Goal: Task Accomplishment & Management: Manage account settings

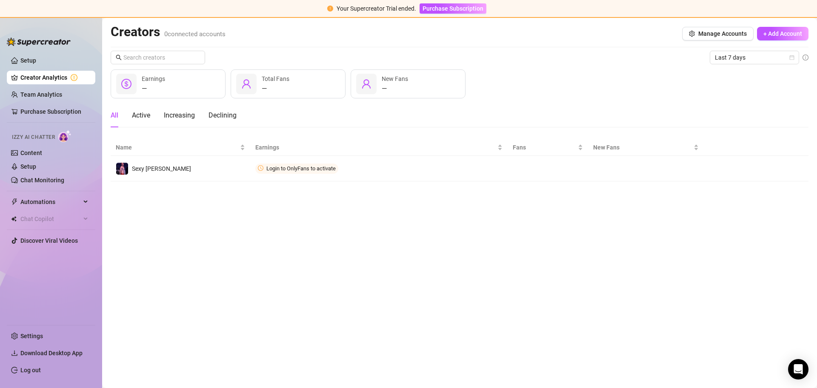
drag, startPoint x: 0, startPoint y: 0, endPoint x: 510, endPoint y: 262, distance: 573.5
click at [510, 262] on main "Creators 0 connected accounts Manage Accounts + Add Account Last 7 days — Earni…" at bounding box center [459, 203] width 715 height 370
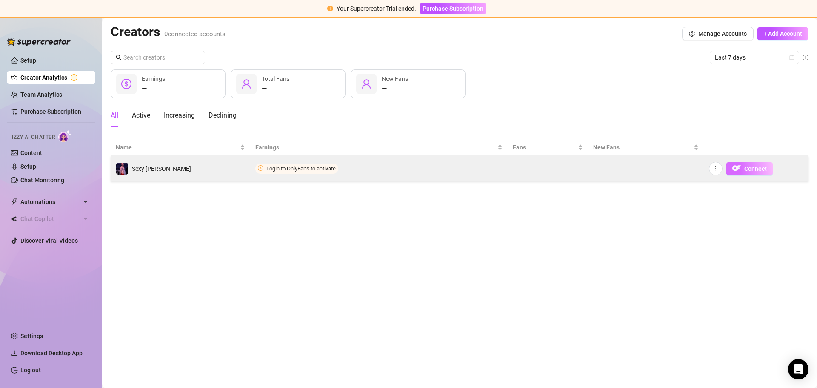
click at [744, 168] on span "Connect" at bounding box center [755, 168] width 23 height 7
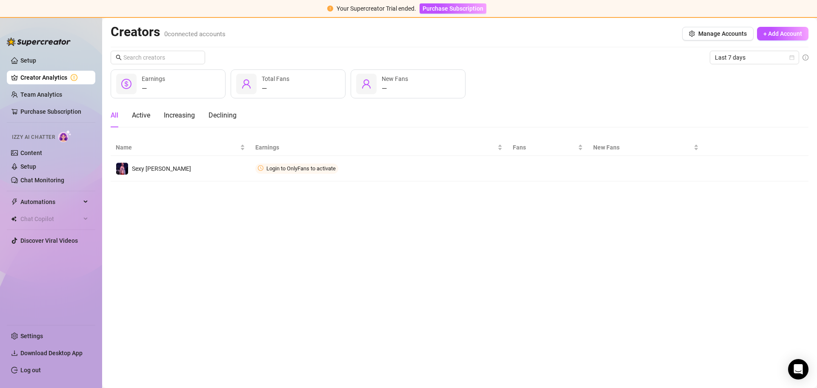
click at [525, 102] on div "Last 7 days — Earnings — Total Fans — New Fans All Active Increasing Declining …" at bounding box center [460, 116] width 698 height 131
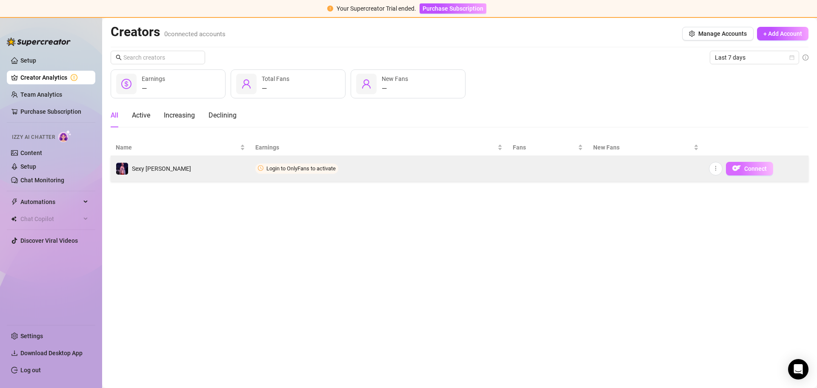
click at [744, 168] on span "Connect" at bounding box center [755, 168] width 23 height 7
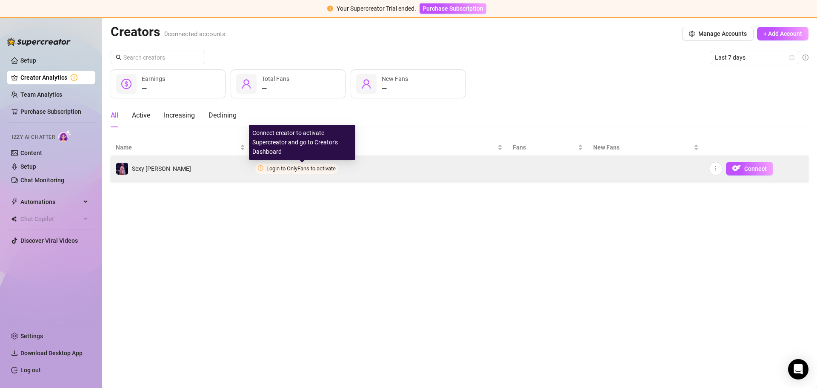
click at [303, 169] on span "Login to OnlyFans to activate" at bounding box center [300, 168] width 69 height 6
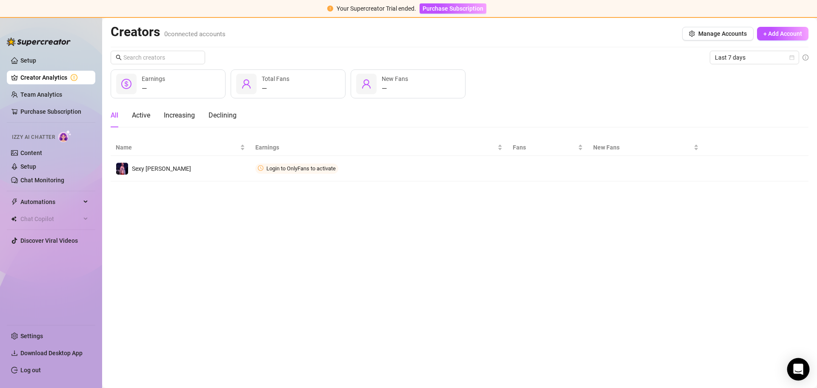
click at [800, 372] on icon "Open Intercom Messenger" at bounding box center [798, 368] width 10 height 11
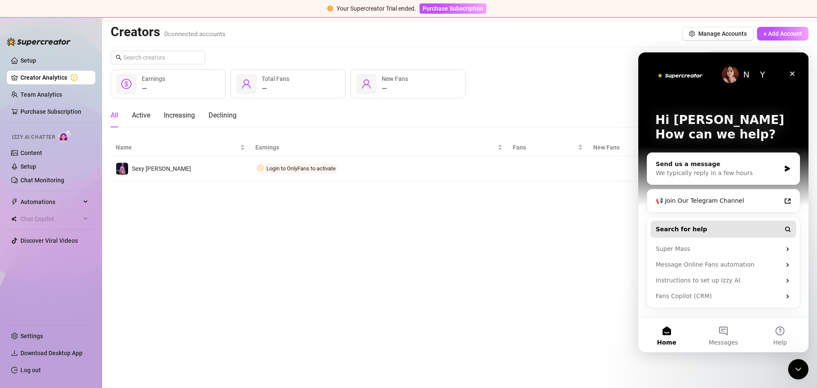
click at [701, 230] on button "Search for help" at bounding box center [722, 228] width 145 height 17
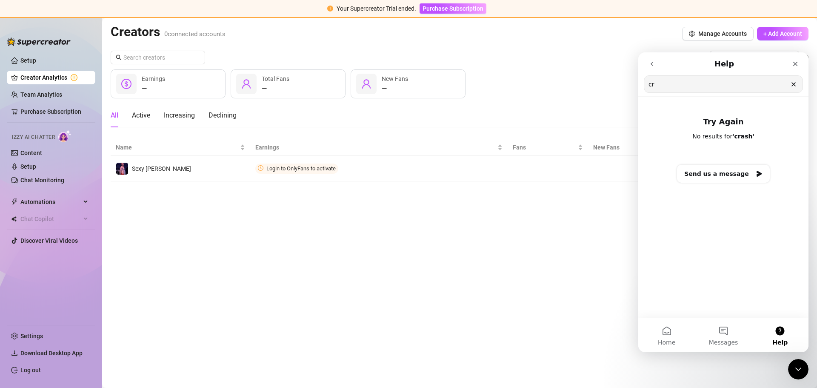
type input "c"
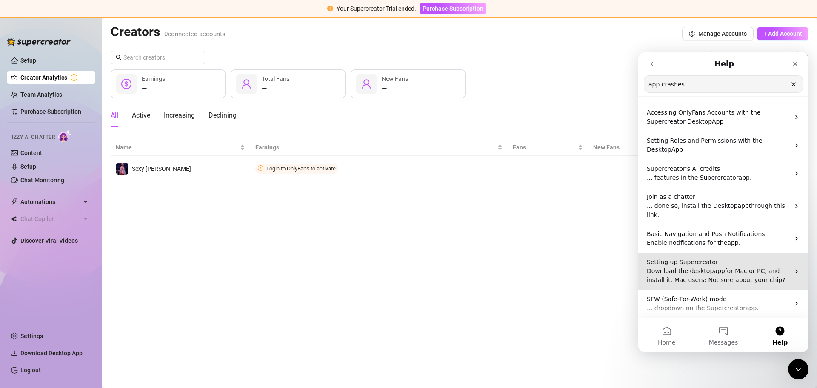
type input "app crashes"
click at [737, 267] on span "for Mac or PC, and install it. Mac users: Not sure about your chip?" at bounding box center [716, 275] width 139 height 16
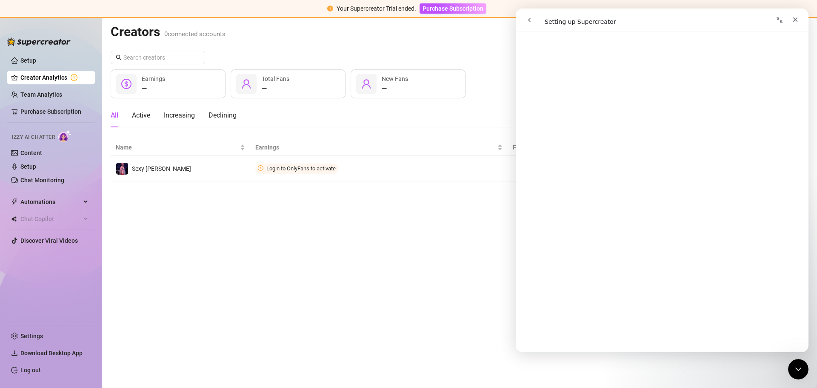
scroll to position [212, 0]
click at [433, 294] on main "Creators 0 connected accounts Manage Accounts + Add Account Last 7 days — Earni…" at bounding box center [459, 203] width 715 height 370
click at [535, 21] on button "go back" at bounding box center [529, 20] width 16 height 16
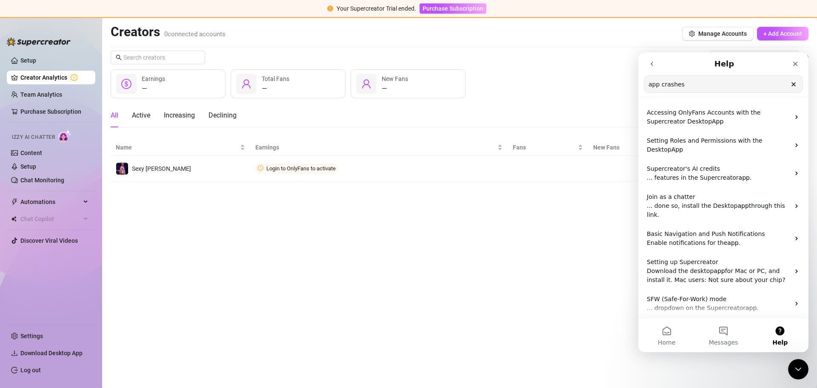
click at [650, 62] on icon "go back" at bounding box center [651, 63] width 7 height 7
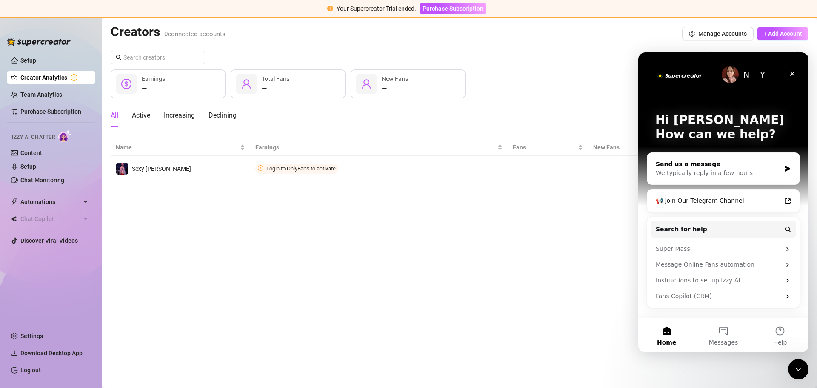
click at [688, 174] on div "We typically reply in a few hours" at bounding box center [718, 172] width 125 height 9
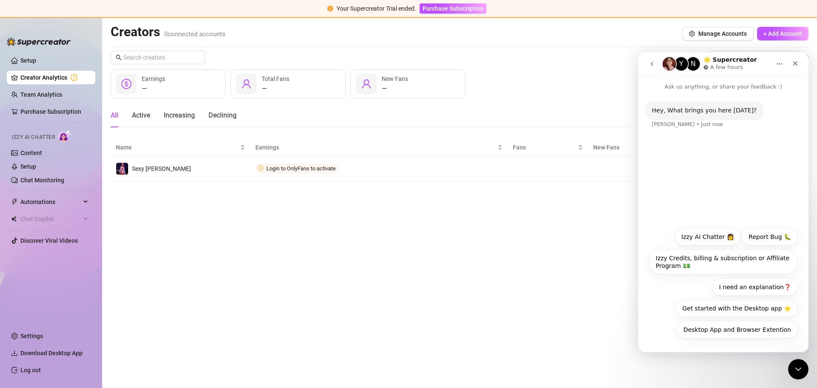
click at [683, 128] on div "Hey, What brings you here [DATE]? [PERSON_NAME] • Just now" at bounding box center [723, 119] width 157 height 37
click at [680, 116] on div "Hey, What brings you here [DATE]? [PERSON_NAME] • Just now" at bounding box center [704, 110] width 119 height 19
click at [746, 180] on div "Hey, What brings you here [DATE]? [PERSON_NAME] • Just now" at bounding box center [723, 156] width 170 height 131
click at [727, 330] on button "Desktop App and Browser Extention" at bounding box center [737, 329] width 120 height 17
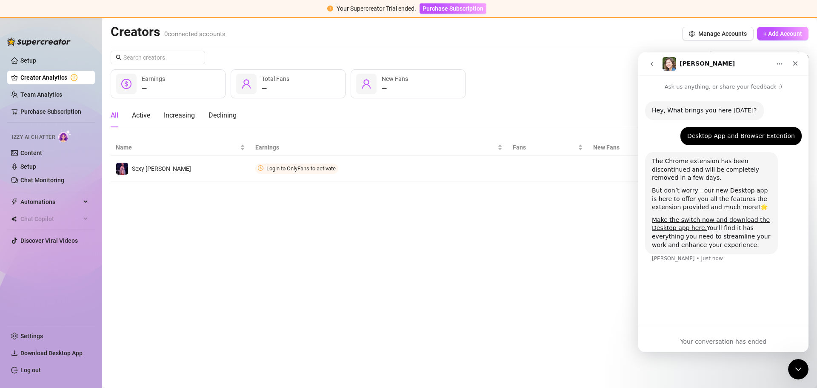
click at [702, 297] on div "Hey, What brings you here [DATE]? [PERSON_NAME] • Just now Desktop App and Brow…" at bounding box center [723, 205] width 170 height 228
click at [649, 61] on icon "go back" at bounding box center [651, 63] width 7 height 7
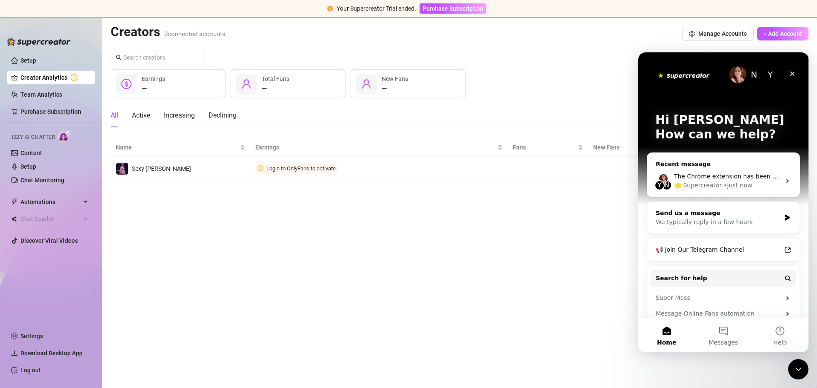
click at [710, 222] on div "We typically reply in a few hours" at bounding box center [718, 221] width 125 height 9
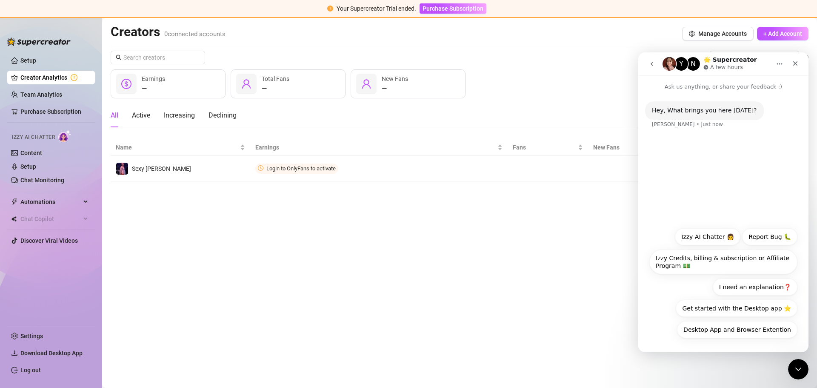
click at [733, 191] on div "Hey, What brings you here [DATE]? [PERSON_NAME] • Just now" at bounding box center [723, 156] width 170 height 131
click at [734, 164] on div "Hey, What brings you here [DATE]? [PERSON_NAME] • Just now" at bounding box center [723, 156] width 170 height 131
click at [767, 180] on div "Hey, What brings you here [DATE]? [PERSON_NAME] • Just now" at bounding box center [723, 156] width 170 height 131
click at [675, 123] on div "[PERSON_NAME] • Just now" at bounding box center [687, 124] width 71 height 5
drag, startPoint x: 683, startPoint y: 126, endPoint x: 712, endPoint y: 135, distance: 30.7
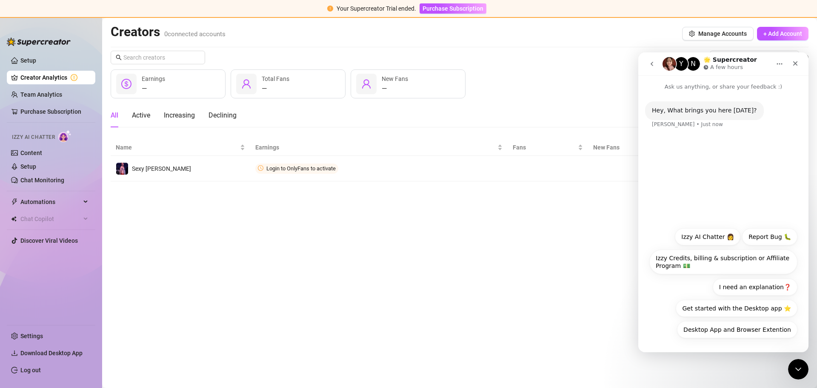
click at [684, 126] on div "[PERSON_NAME] • Just now" at bounding box center [687, 124] width 71 height 5
click at [715, 136] on div "Hey, What brings you here [DATE]? [PERSON_NAME] • Just now" at bounding box center [723, 119] width 157 height 37
click at [777, 63] on icon "Home" at bounding box center [779, 63] width 7 height 7
click at [753, 84] on div "Expand window" at bounding box center [762, 85] width 47 height 9
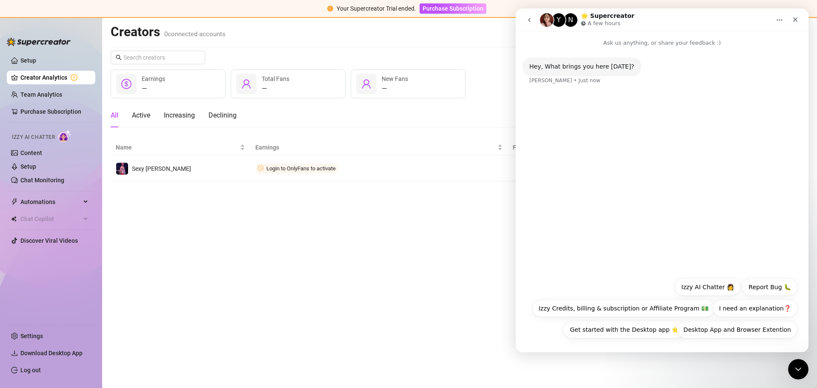
click at [647, 177] on div "Hey, What brings you here [DATE]? [PERSON_NAME] • Just now" at bounding box center [662, 159] width 293 height 225
click at [589, 256] on div "Hey, What brings you here [DATE]? [PERSON_NAME] • Just now" at bounding box center [662, 159] width 293 height 225
click at [664, 287] on div "Desktop App and Browser Extention Izzy AI Chatter 👩 Report Bug 🐛 Izzy Credits, …" at bounding box center [662, 310] width 271 height 64
click at [551, 339] on div "Desktop App and Browser Extention Izzy AI Chatter 👩 Report Bug 🐛 Izzy Credits, …" at bounding box center [662, 310] width 271 height 64
click at [659, 334] on button "Get started with the Desktop app ⭐️" at bounding box center [624, 329] width 122 height 17
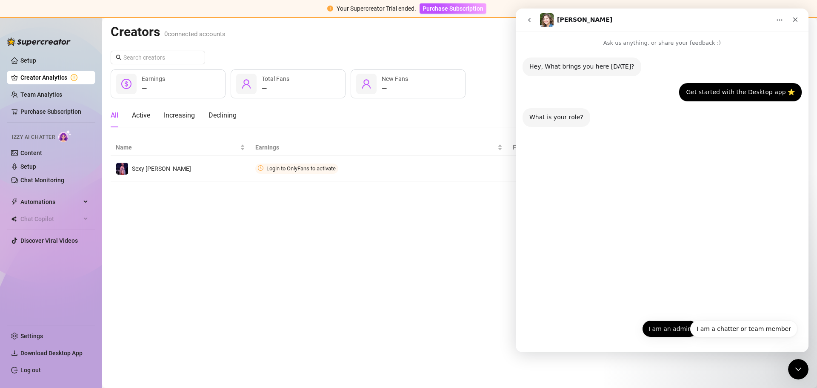
click at [687, 328] on button "I am an admin" at bounding box center [670, 328] width 56 height 17
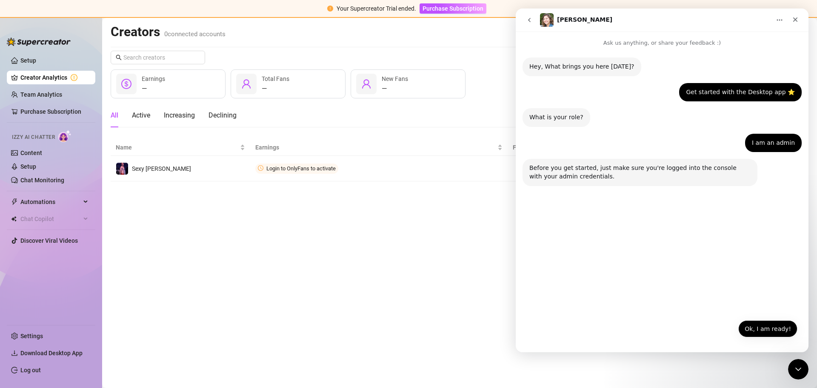
click at [763, 329] on button "Ok, I am ready!" at bounding box center [767, 328] width 59 height 17
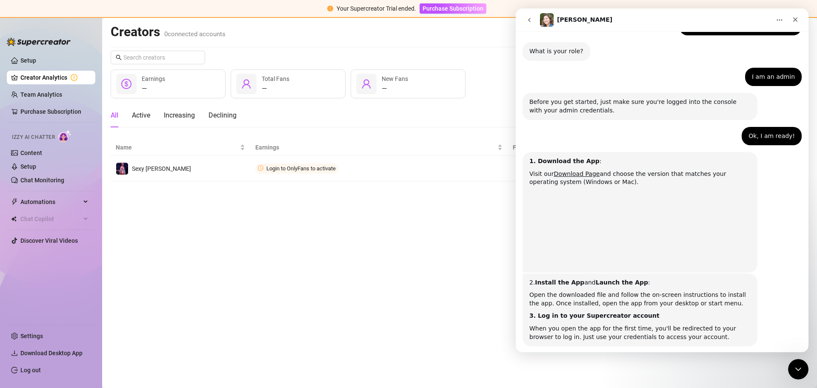
scroll to position [108, 0]
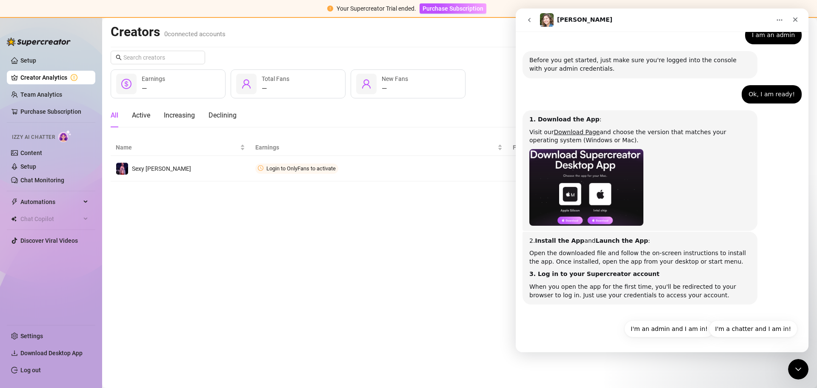
click at [595, 300] on div "2. Install the App and Launch the App : Open the downloaded file and follow the…" at bounding box center [639, 267] width 235 height 73
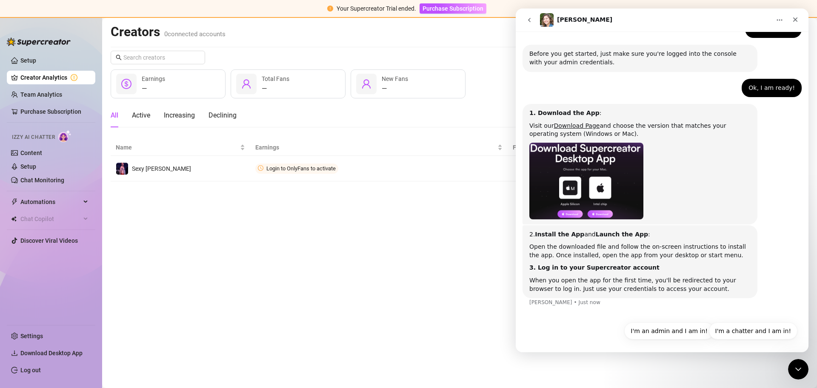
scroll to position [116, 0]
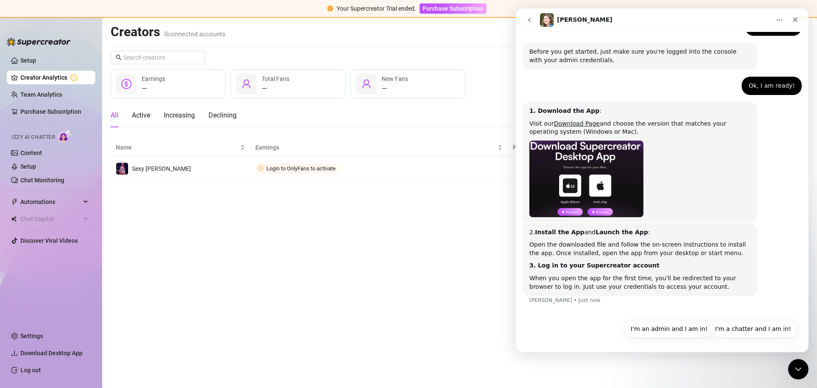
click at [550, 301] on div "[PERSON_NAME] • Just now" at bounding box center [564, 299] width 71 height 5
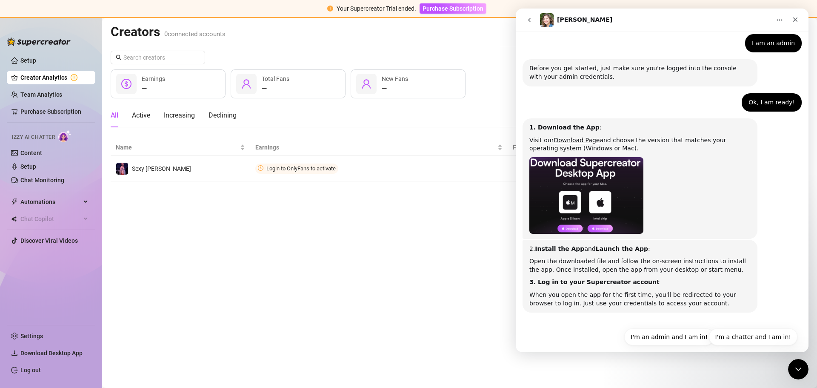
scroll to position [108, 0]
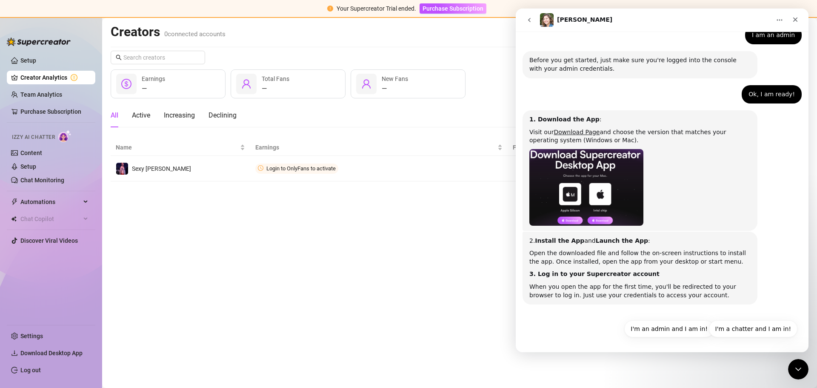
click at [556, 310] on div "2. Install the App and Launch the App : Open the downloaded file and follow the…" at bounding box center [661, 272] width 279 height 83
click at [781, 17] on icon "Home" at bounding box center [779, 20] width 7 height 7
click at [640, 21] on div "[PERSON_NAME]" at bounding box center [655, 20] width 231 height 14
click at [530, 21] on icon "go back" at bounding box center [529, 20] width 3 height 4
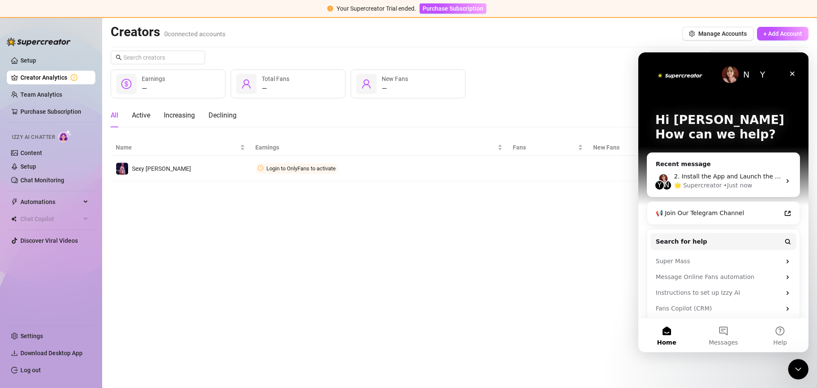
click at [701, 127] on p "How can we help?" at bounding box center [723, 134] width 136 height 14
click at [722, 123] on p "Hi [PERSON_NAME]" at bounding box center [723, 120] width 136 height 14
click at [725, 139] on p "How can we help?" at bounding box center [723, 134] width 136 height 14
click at [686, 161] on div "Recent message" at bounding box center [723, 164] width 135 height 9
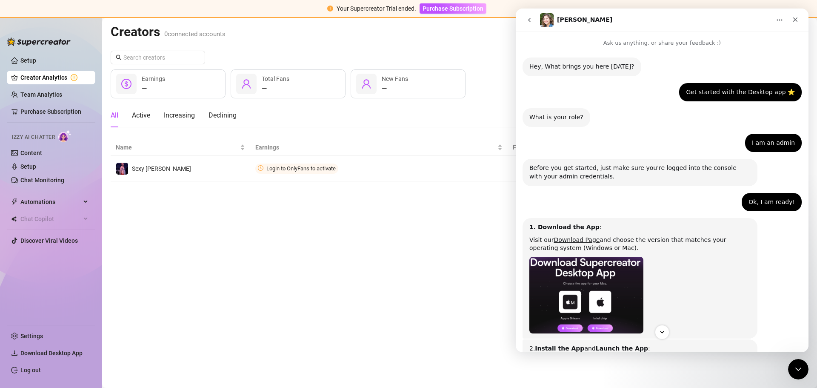
click at [625, 43] on p "Ask us anything, or share your feedback :)" at bounding box center [662, 39] width 293 height 16
click at [665, 45] on p "Ask us anything, or share your feedback :)" at bounding box center [662, 39] width 293 height 16
click at [526, 16] on button "go back" at bounding box center [529, 20] width 16 height 16
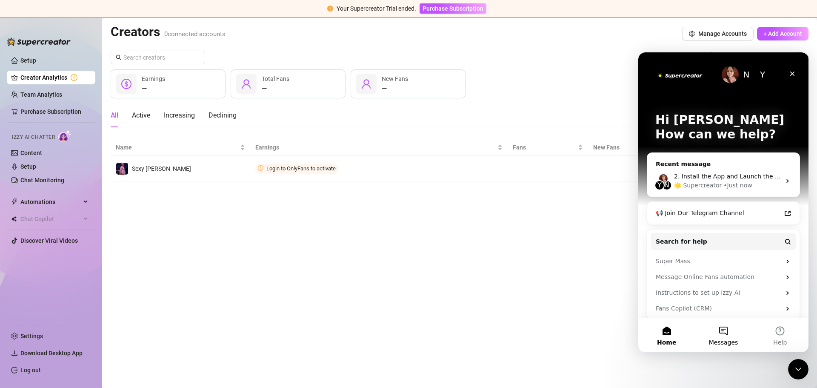
click at [717, 332] on button "Messages" at bounding box center [723, 335] width 57 height 34
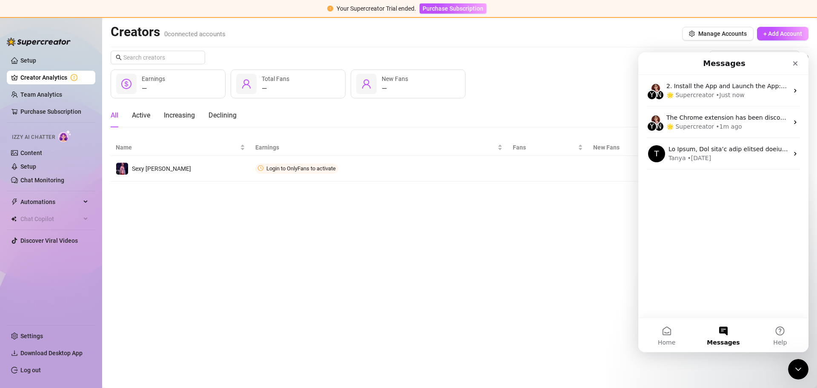
click at [754, 207] on div "Y N 2. Install the App and Launch the App: Open the downloaded file and follow …" at bounding box center [723, 196] width 170 height 242
click at [776, 334] on button "Help" at bounding box center [780, 335] width 57 height 34
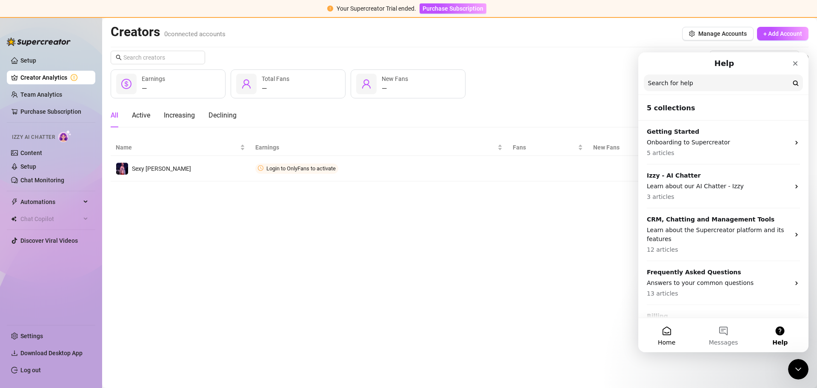
click at [662, 334] on button "Home" at bounding box center [666, 335] width 57 height 34
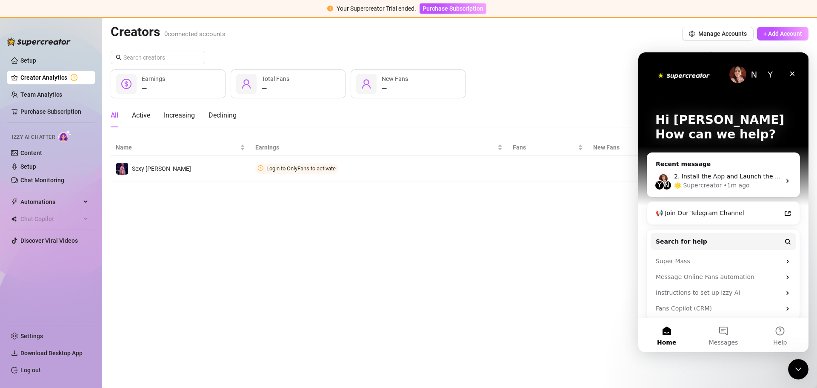
click at [750, 72] on div "N" at bounding box center [753, 74] width 17 height 17
click at [766, 74] on div "Y" at bounding box center [769, 74] width 17 height 17
click at [733, 77] on img "Intercom messenger" at bounding box center [737, 74] width 17 height 17
click at [781, 184] on div "Y N 2. Install the App and Launch the App: Open the downloaded file and follow …" at bounding box center [723, 180] width 152 height 31
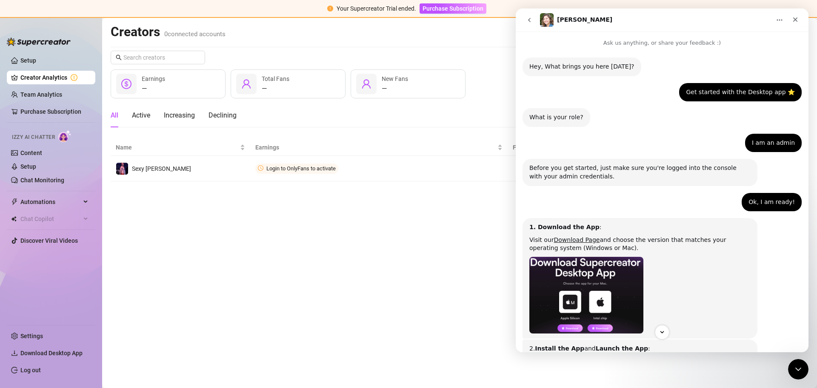
click at [528, 22] on icon "go back" at bounding box center [529, 20] width 7 height 7
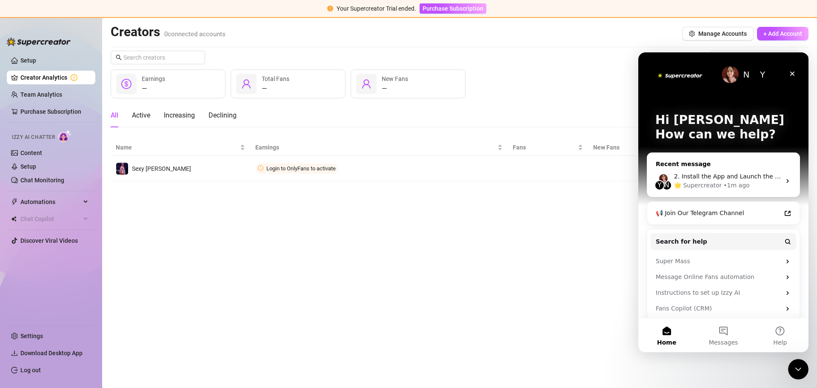
click at [733, 171] on div "Y N 2. Install the App and Launch the App: Open the downloaded file and follow …" at bounding box center [723, 180] width 152 height 31
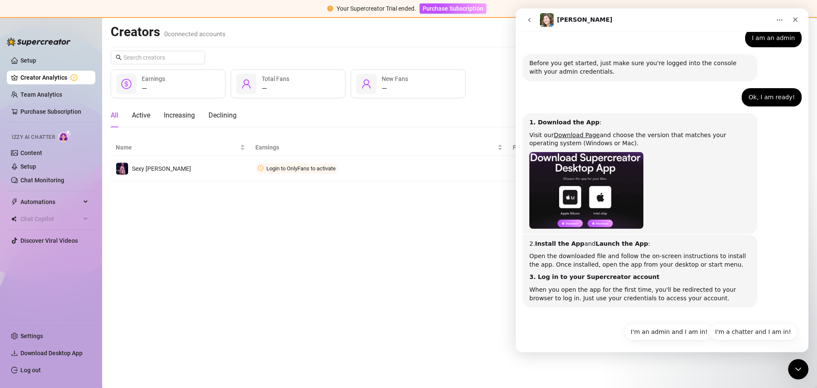
scroll to position [108, 0]
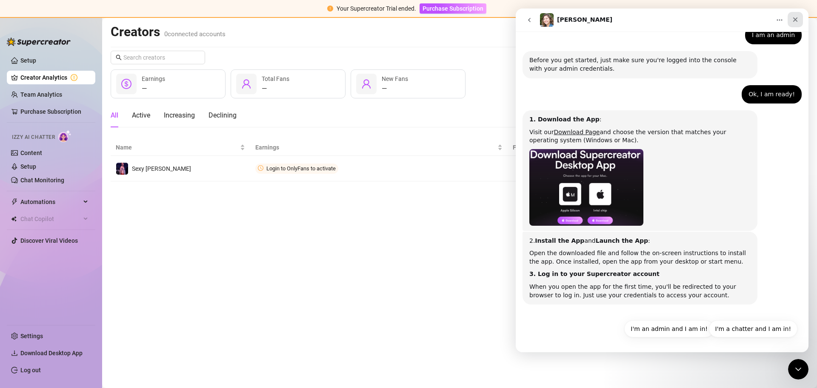
click at [796, 17] on icon "Close" at bounding box center [795, 19] width 7 height 7
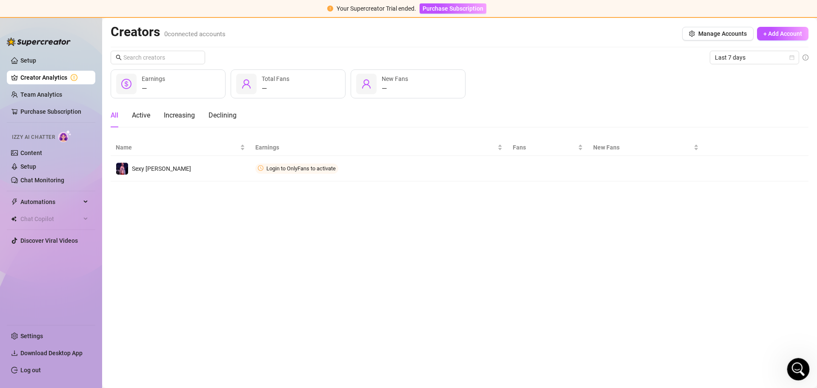
click at [798, 368] on icon "Open Intercom Messenger" at bounding box center [797, 368] width 14 height 14
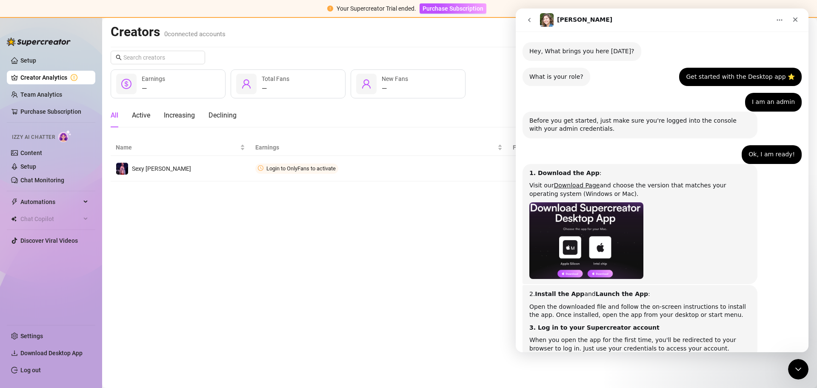
scroll to position [0, 0]
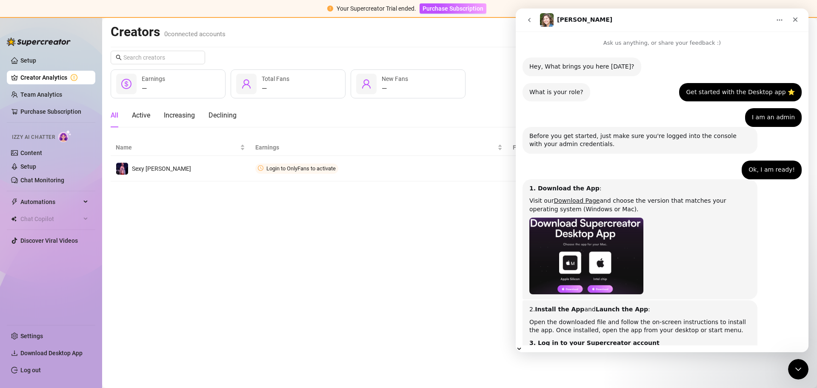
click at [782, 16] on button "Home" at bounding box center [779, 20] width 16 height 16
click at [752, 44] on div "Collapse window" at bounding box center [748, 43] width 77 height 8
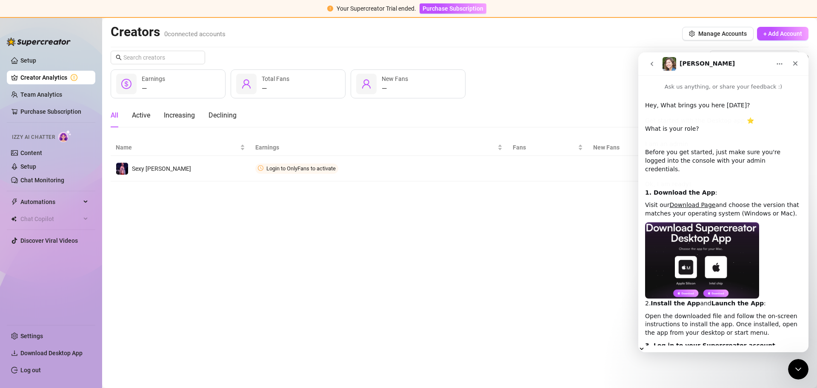
click at [653, 63] on icon "go back" at bounding box center [651, 63] width 7 height 7
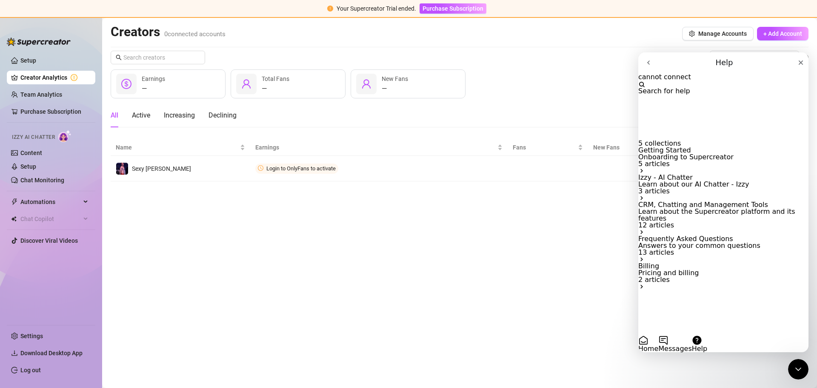
type input "cannot connect"
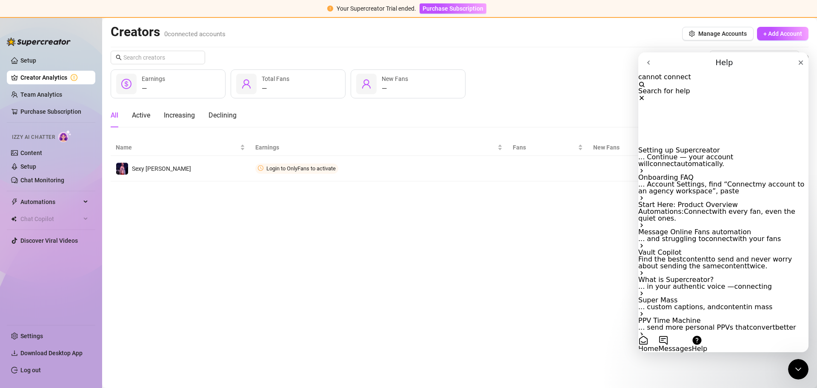
click at [645, 94] on icon "Clear" at bounding box center [641, 97] width 7 height 7
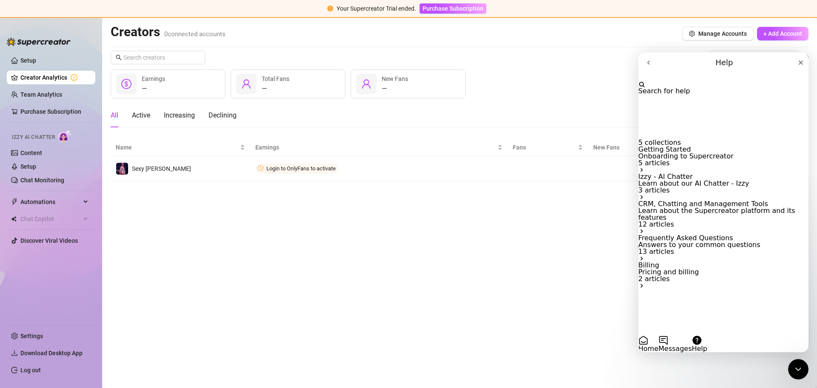
click at [723, 248] on p "Answers to your common questions" at bounding box center [723, 244] width 170 height 7
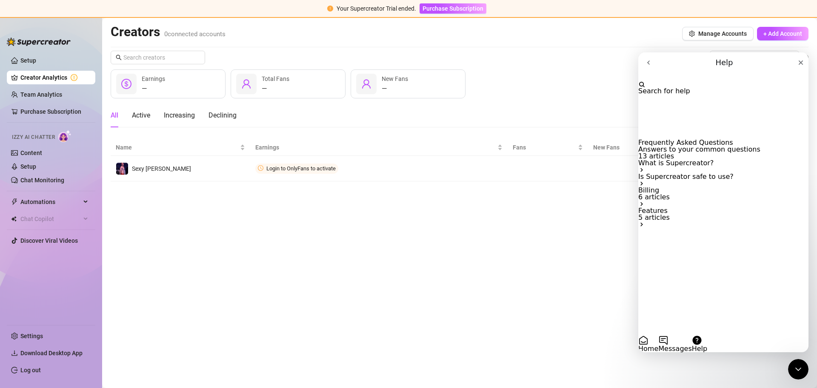
click at [698, 173] on p "Is Supercreator safe to use?" at bounding box center [723, 176] width 170 height 7
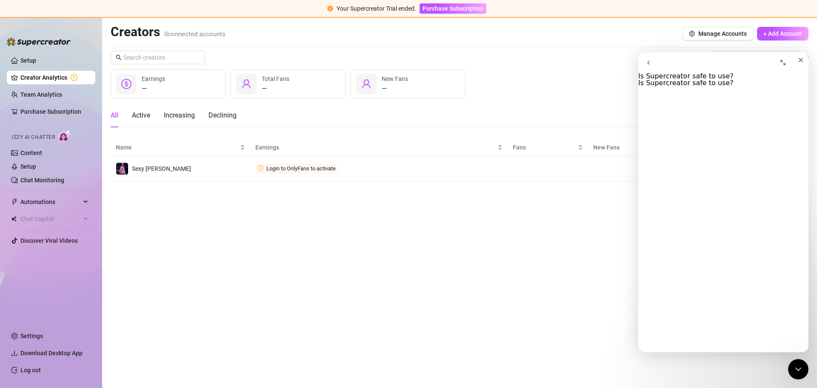
scroll to position [111, 0]
click at [794, 67] on div "Close" at bounding box center [800, 59] width 15 height 15
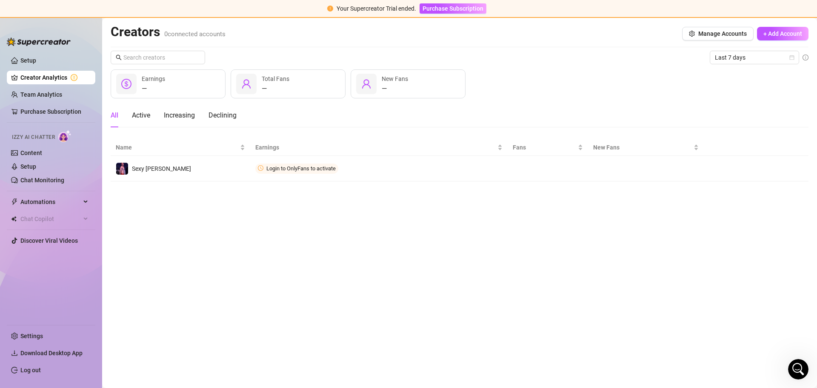
click at [430, 37] on div "Creators 0 connected accounts Manage Accounts + Add Account" at bounding box center [460, 34] width 698 height 20
click at [491, 39] on div "Creators 0 connected accounts Manage Accounts + Add Account" at bounding box center [460, 34] width 698 height 20
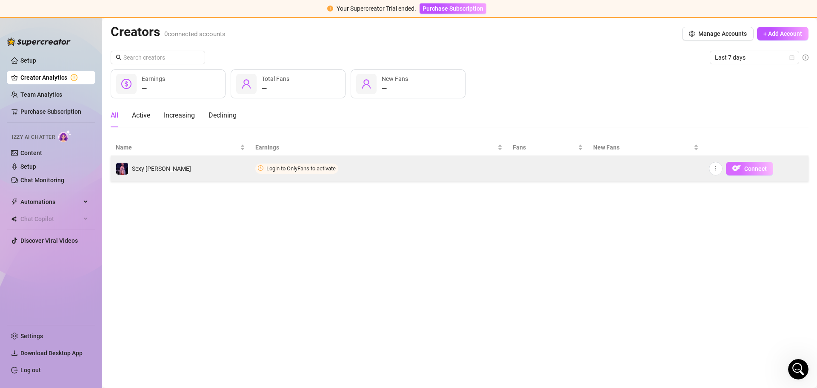
click at [746, 170] on span "Connect" at bounding box center [755, 168] width 23 height 7
click at [738, 168] on img "button" at bounding box center [736, 168] width 9 height 9
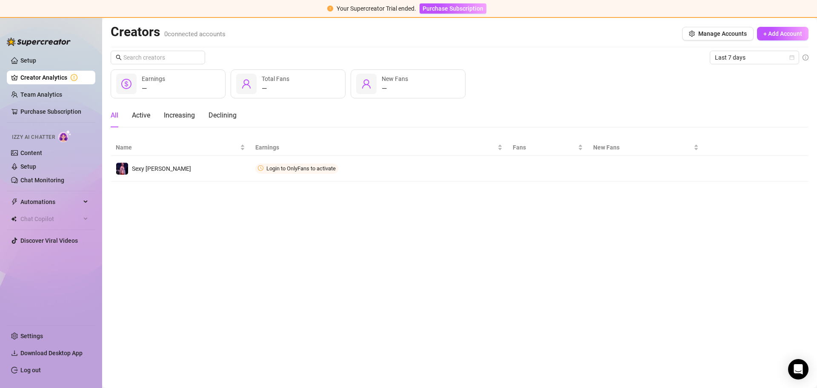
click at [624, 120] on div "All Active Increasing Declining" at bounding box center [460, 115] width 698 height 24
click at [644, 99] on div "Last 7 days — Earnings — Total Fans — New Fans All Active Increasing Declining …" at bounding box center [460, 116] width 698 height 131
click at [356, 213] on main "Creators 0 connected accounts Manage Accounts + Add Account Last 7 days — Earni…" at bounding box center [459, 203] width 715 height 370
click at [568, 89] on div "— Earnings — Total Fans — New Fans" at bounding box center [460, 83] width 698 height 29
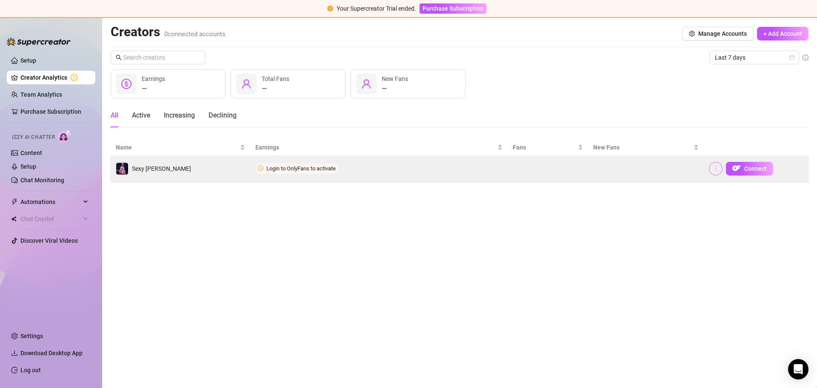
click at [716, 169] on icon "more" at bounding box center [716, 168] width 6 height 6
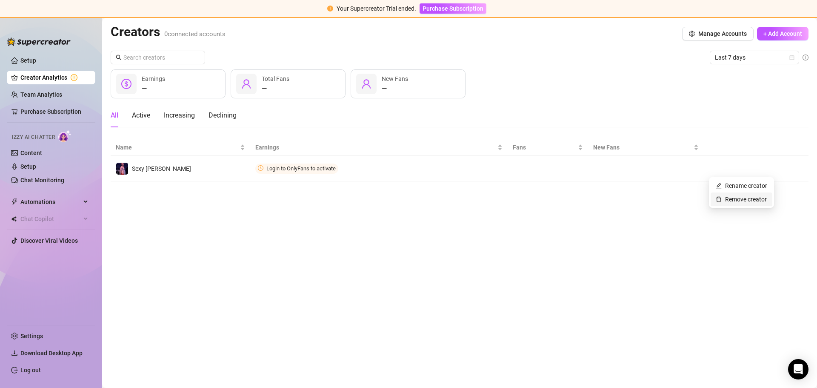
click at [739, 198] on link "Remove creator" at bounding box center [741, 199] width 51 height 7
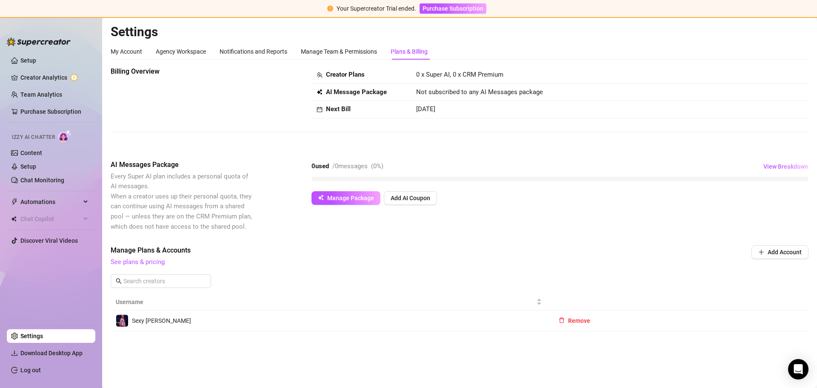
click at [171, 323] on td "Sexy [PERSON_NAME]" at bounding box center [329, 320] width 436 height 21
click at [124, 50] on div "My Account" at bounding box center [126, 51] width 31 height 9
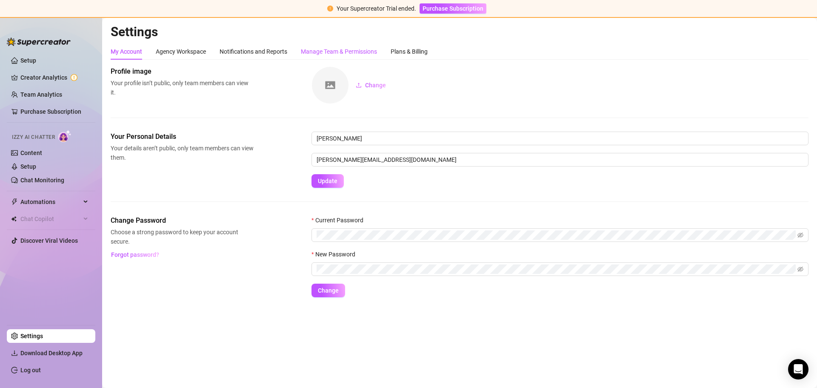
click at [325, 51] on div "Manage Team & Permissions" at bounding box center [339, 51] width 76 height 9
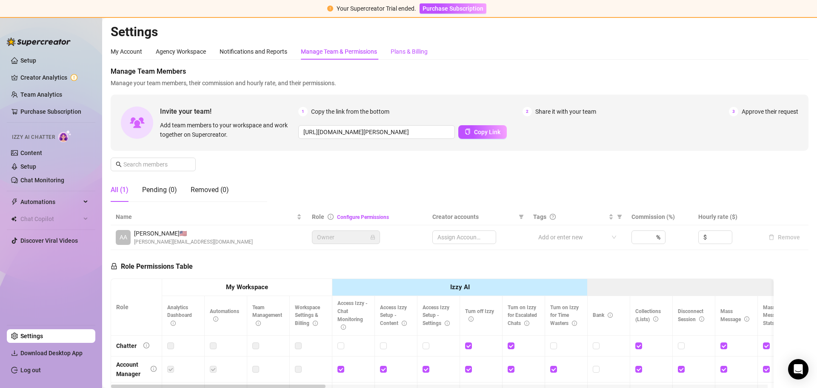
click at [412, 51] on div "Plans & Billing" at bounding box center [409, 51] width 37 height 9
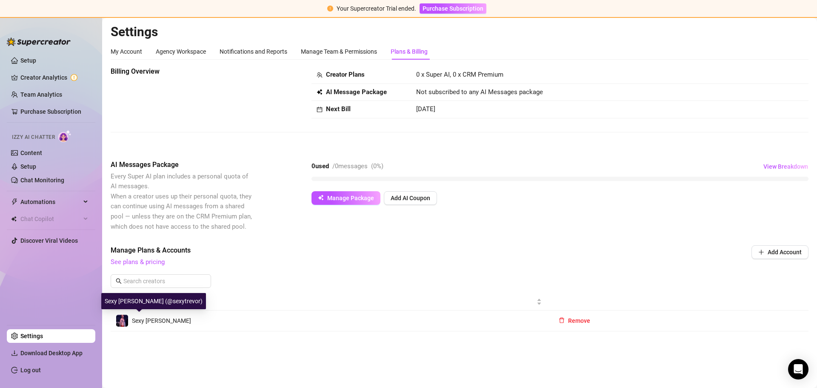
click at [145, 319] on span "Sexy [PERSON_NAME]" at bounding box center [161, 320] width 59 height 7
click at [569, 322] on span "Remove" at bounding box center [579, 320] width 22 height 7
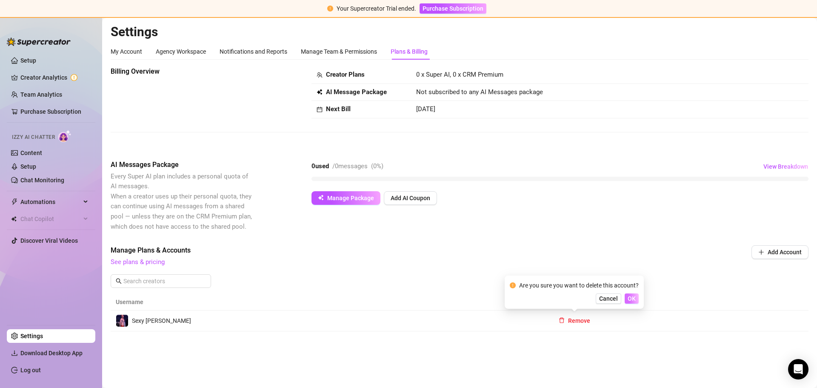
click at [628, 295] on span "OK" at bounding box center [631, 298] width 8 height 7
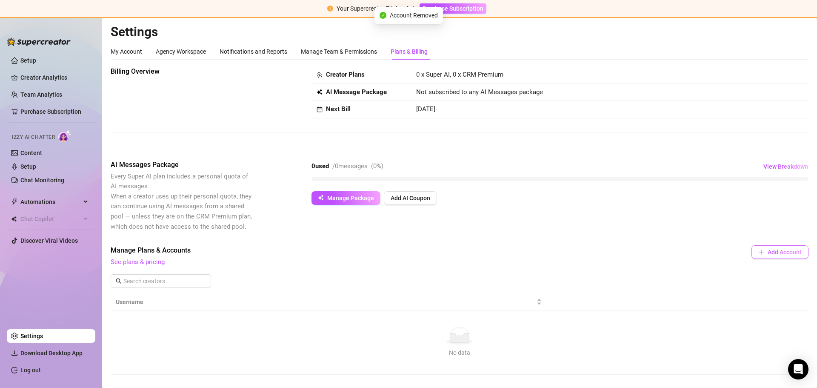
click at [768, 254] on span "Add Account" at bounding box center [784, 251] width 34 height 7
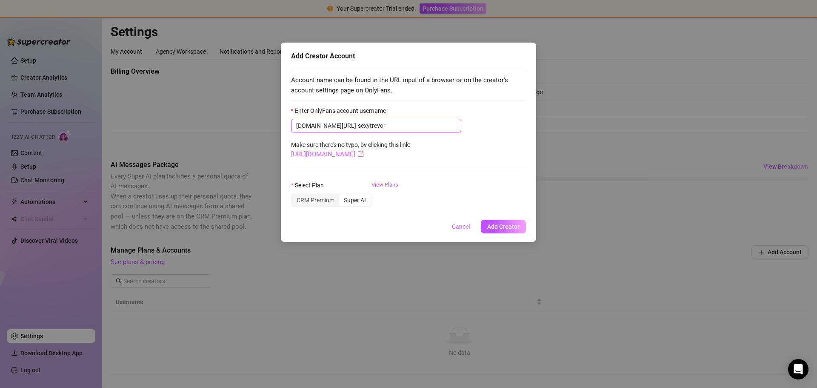
type input "sexytrevor"
click at [364, 155] on link "https://onlyfans.com/sexytrevor" at bounding box center [327, 154] width 73 height 8
click at [319, 199] on div "CRM Premium" at bounding box center [315, 200] width 47 height 12
click at [294, 195] on input "CRM Premium" at bounding box center [294, 195] width 0 height 0
click at [503, 226] on span "Add Creator" at bounding box center [503, 226] width 32 height 7
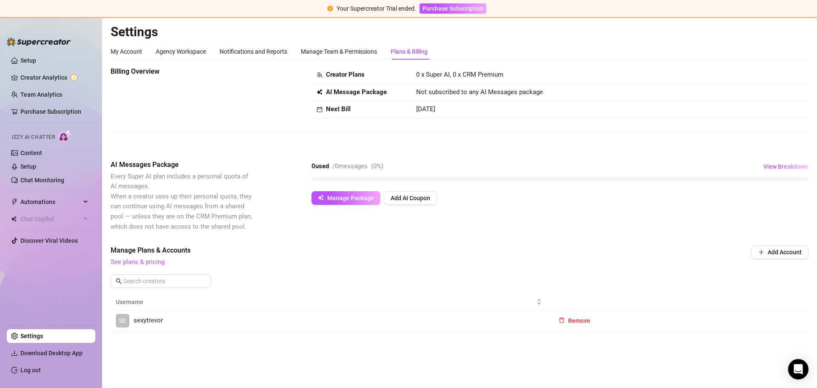
click at [294, 220] on div "AI Messages Package Every Super AI plan includes a personal quota of AI message…" at bounding box center [460, 196] width 698 height 72
click at [159, 317] on span "Sexy [PERSON_NAME]" at bounding box center [161, 320] width 59 height 7
click at [445, 6] on span "Purchase Subscription" at bounding box center [452, 8] width 61 height 7
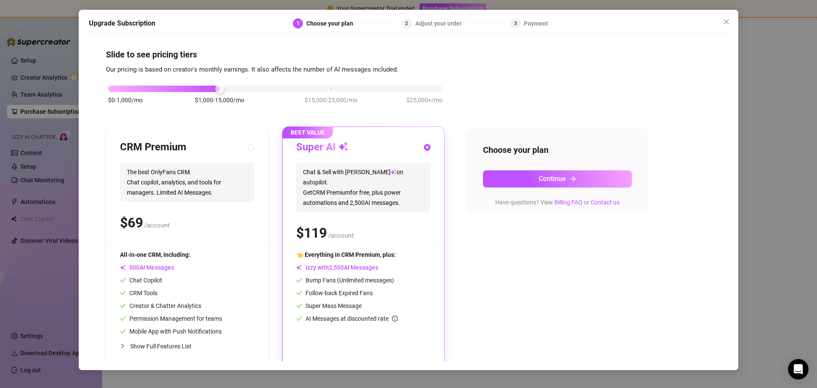
click at [217, 208] on div "CRM Premium The best OnlyFans CRM. Chat copilot, analytics, and tools for manag…" at bounding box center [187, 191] width 134 height 102
radio input "true"
radio input "false"
click at [560, 173] on button "Continue" at bounding box center [557, 178] width 149 height 17
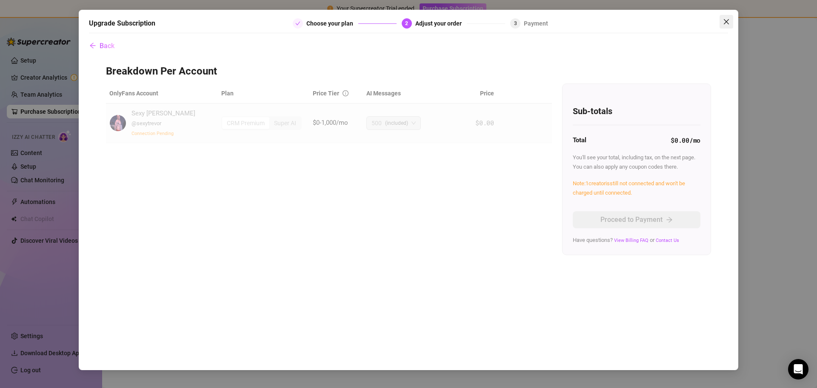
click at [724, 22] on icon "close" at bounding box center [726, 21] width 7 height 7
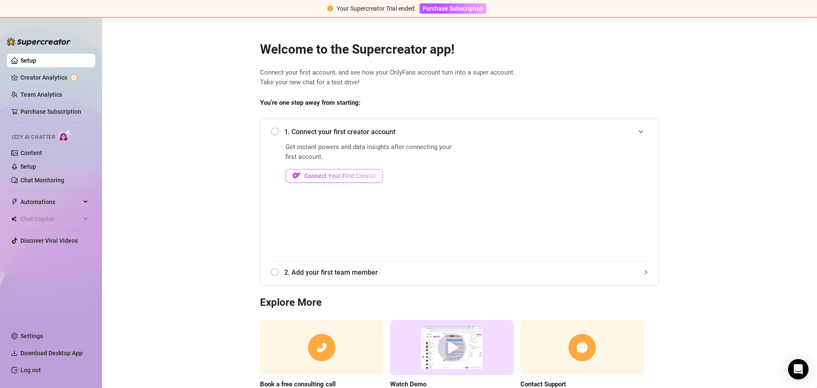
click at [321, 177] on span "Connect Your First Creator" at bounding box center [340, 175] width 72 height 7
click at [398, 95] on div "Welcome to the Supercreator app! Connect your first account, and see how your O…" at bounding box center [459, 220] width 413 height 379
click at [429, 58] on div "Welcome to the Supercreator app! Connect your first account, and see how your O…" at bounding box center [459, 220] width 413 height 379
click at [436, 31] on div "Welcome to the Supercreator app! Connect your first account, and see how your O…" at bounding box center [459, 220] width 413 height 379
